Goal: Find specific page/section: Find specific page/section

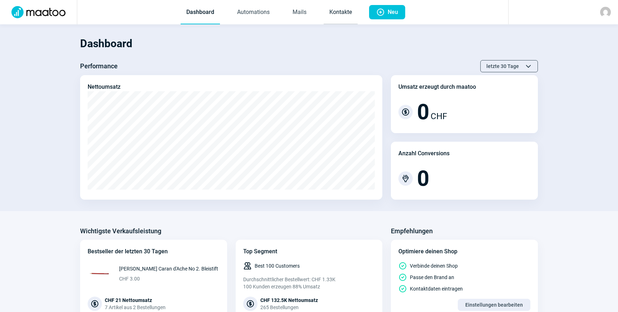
click at [348, 10] on link "Kontakte" at bounding box center [341, 13] width 34 height 24
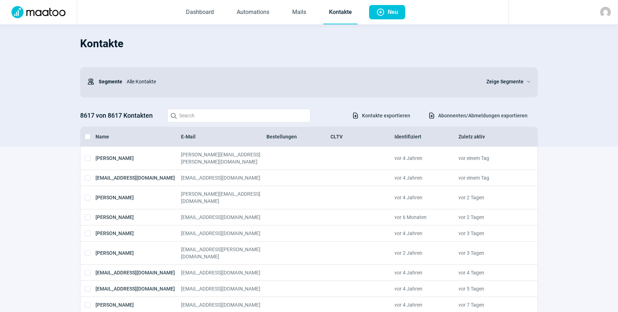
click at [607, 14] on img at bounding box center [605, 12] width 11 height 11
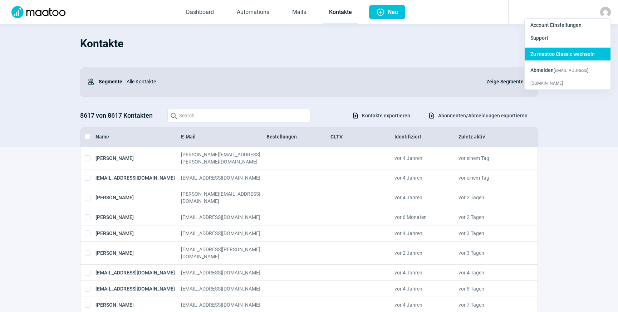
click at [569, 54] on span "Zu maatoo Classic wechseln" at bounding box center [562, 54] width 64 height 6
